Goal: Transaction & Acquisition: Purchase product/service

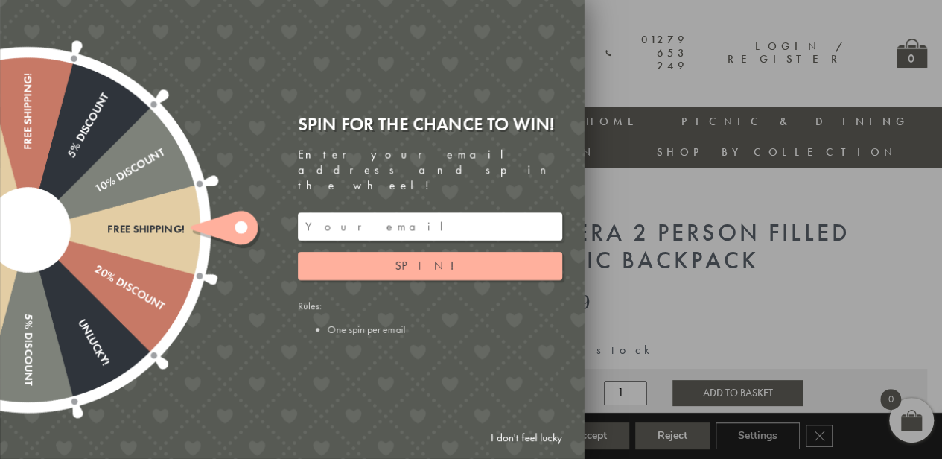
click at [694, 243] on div at bounding box center [471, 229] width 942 height 459
click at [505, 443] on link "I don't feel lucky" at bounding box center [526, 438] width 86 height 28
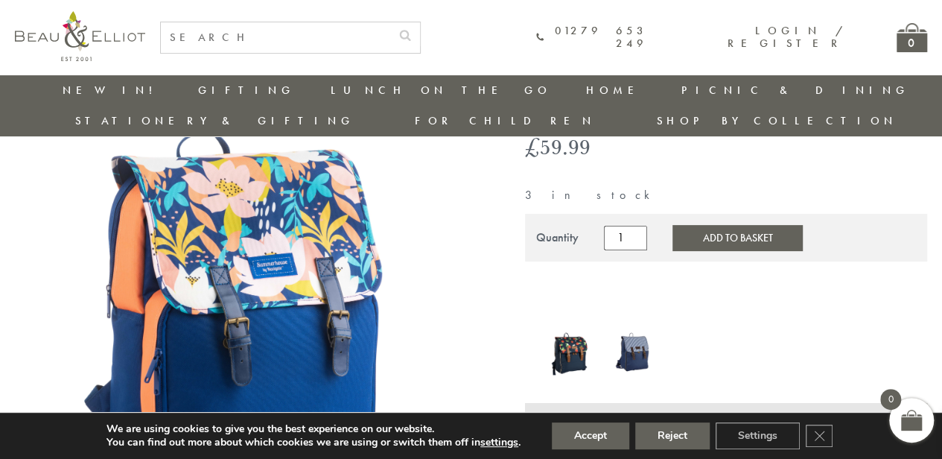
scroll to position [128, 0]
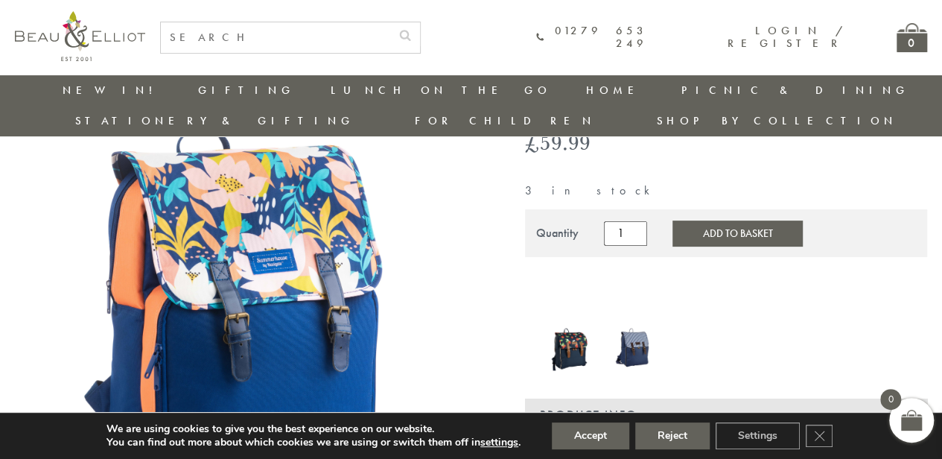
click at [634, 324] on img at bounding box center [633, 346] width 47 height 45
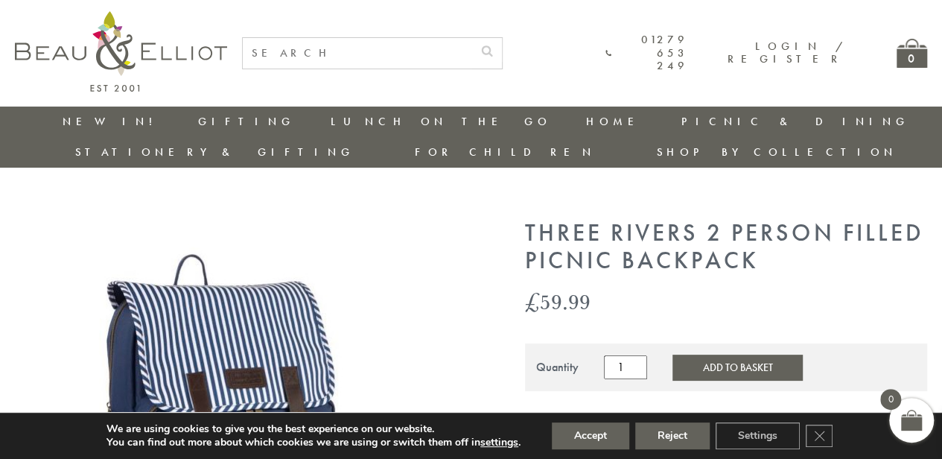
click at [378, 60] on input "text" at bounding box center [357, 53] width 229 height 31
type input "backpack"
click at [472, 38] on button "submit" at bounding box center [487, 50] width 30 height 24
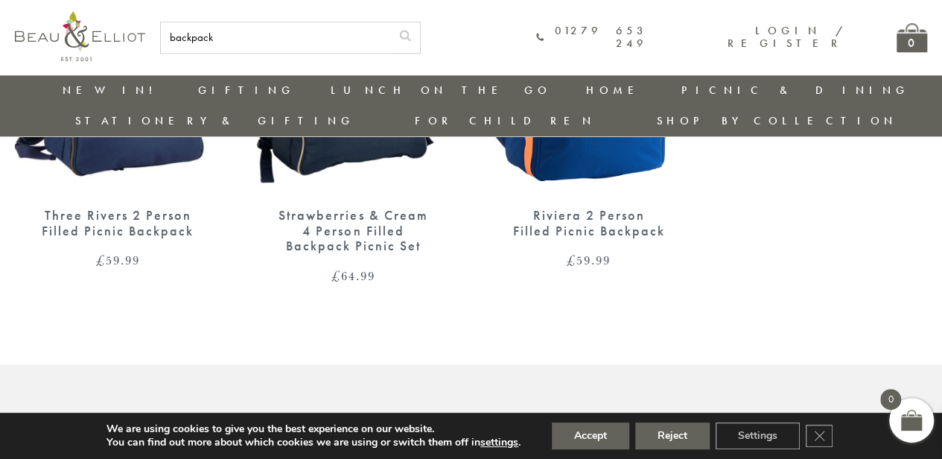
scroll to position [707, 0]
